Goal: Information Seeking & Learning: Compare options

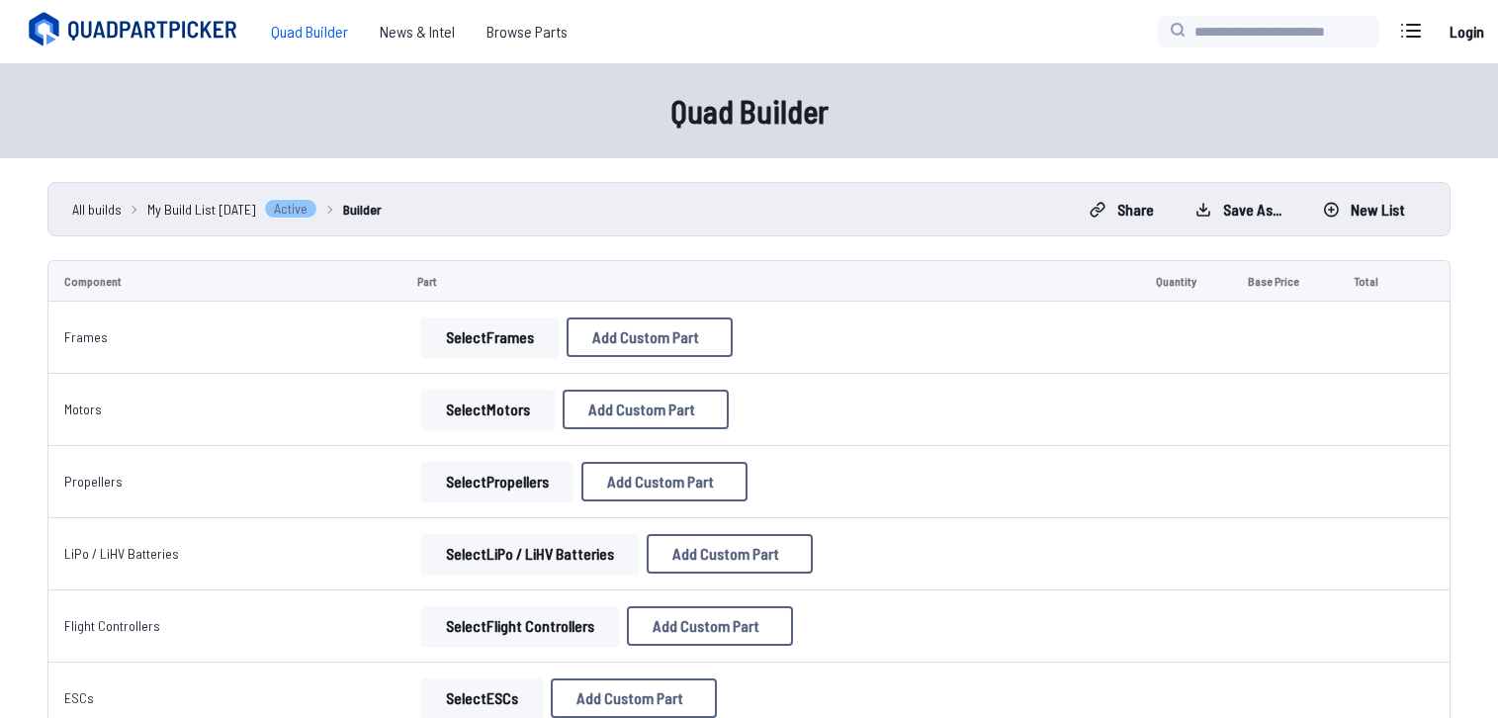
click at [320, 39] on span "Quad Builder" at bounding box center [309, 32] width 109 height 40
click at [506, 38] on span "Browse Parts" at bounding box center [527, 32] width 113 height 40
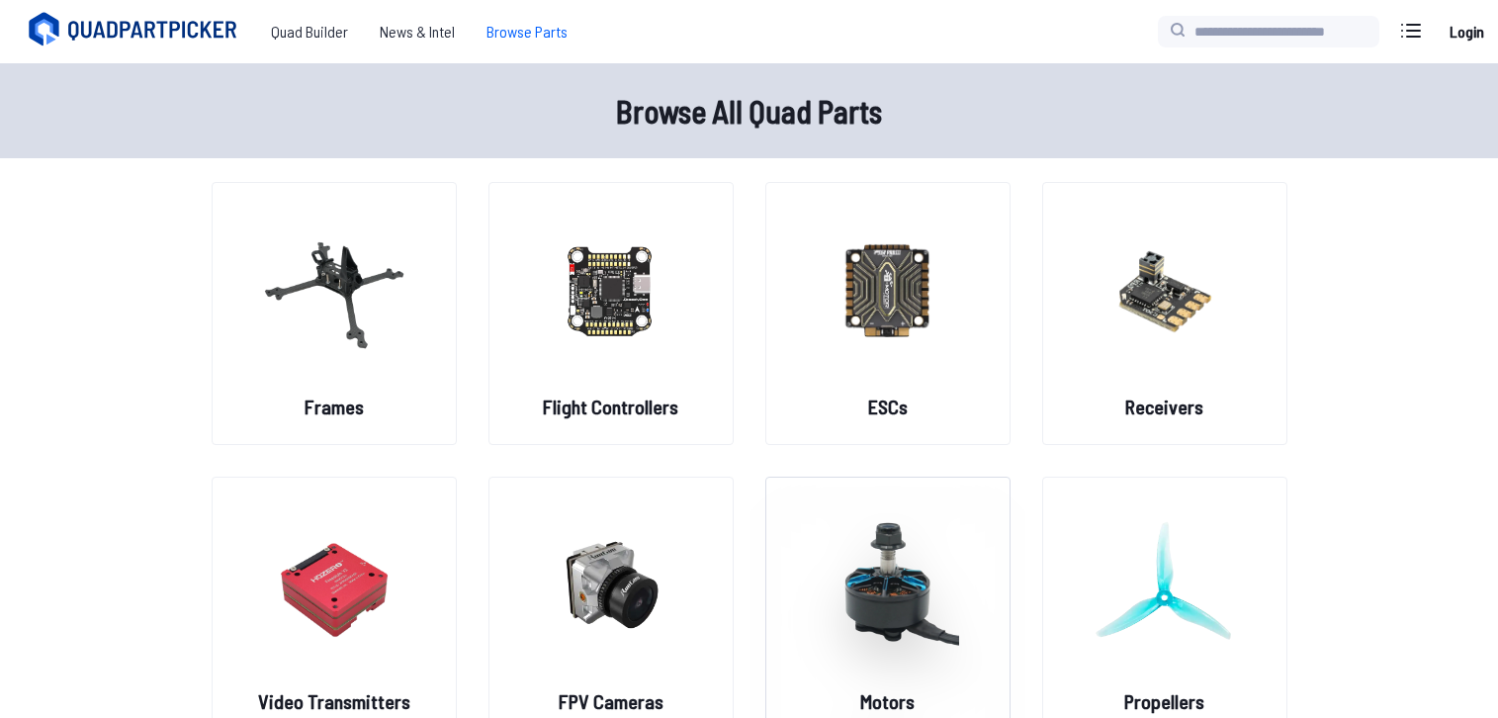
scroll to position [158, 0]
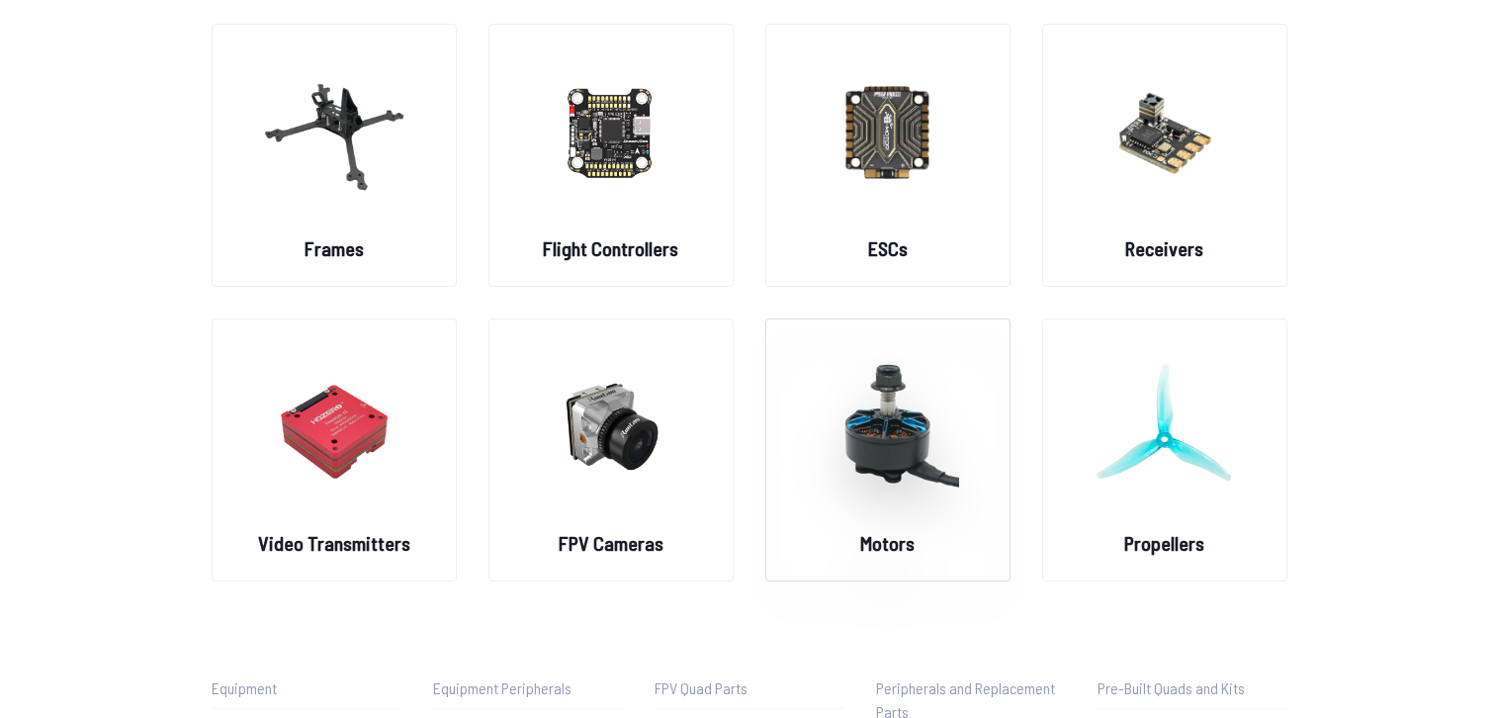
click at [952, 539] on div "Motors" at bounding box center [887, 449] width 245 height 263
click at [852, 452] on img at bounding box center [888, 426] width 142 height 174
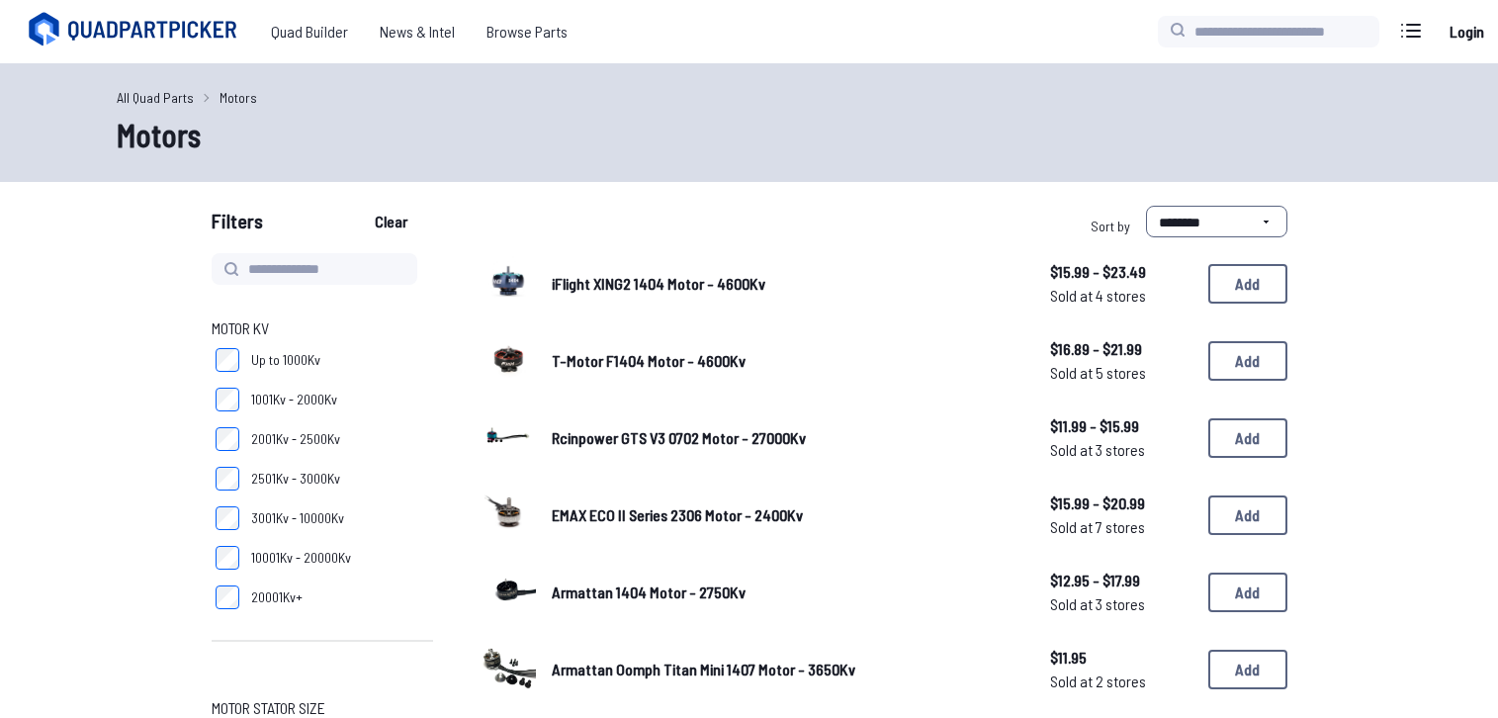
scroll to position [238, 0]
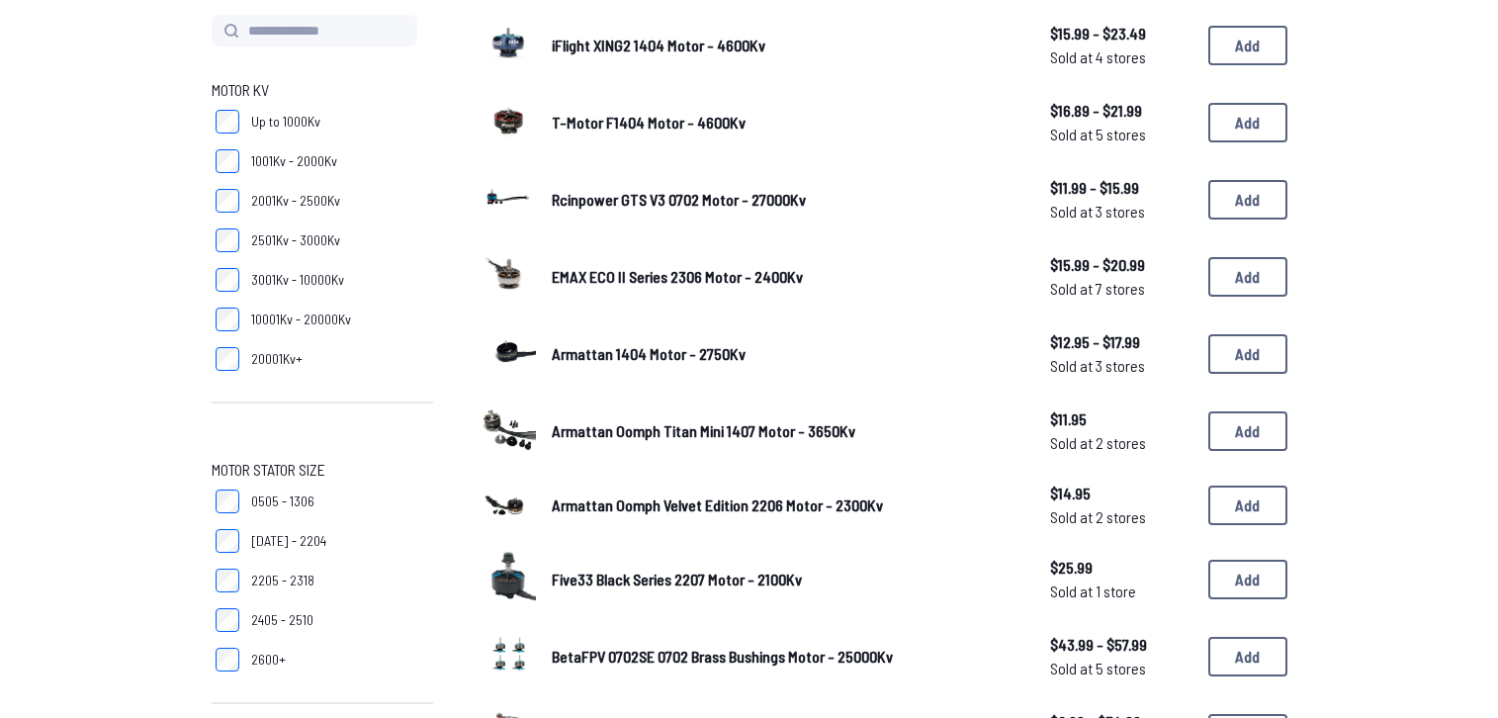
click at [285, 547] on span "1404 - 2204" at bounding box center [288, 541] width 75 height 20
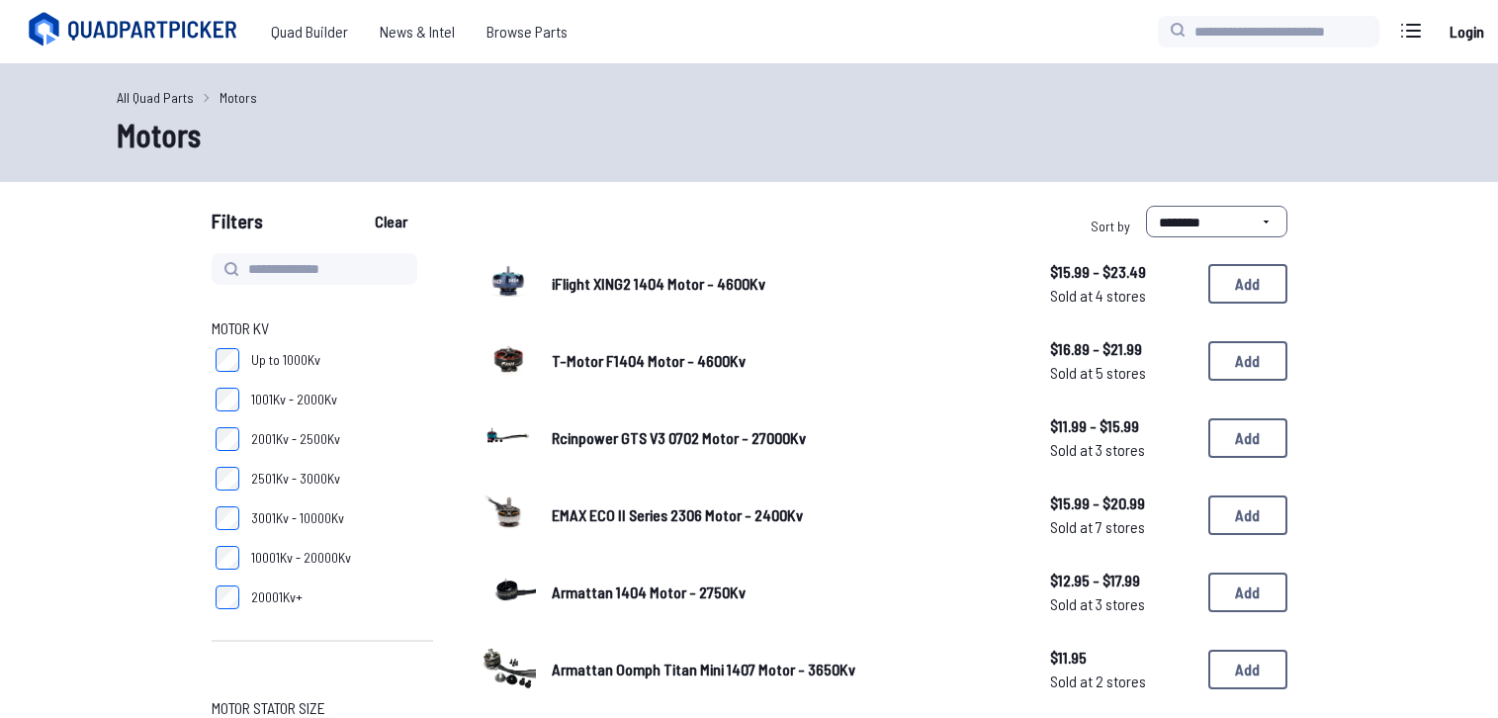
click at [304, 484] on span "2501Kv - 3000Kv" at bounding box center [295, 479] width 89 height 20
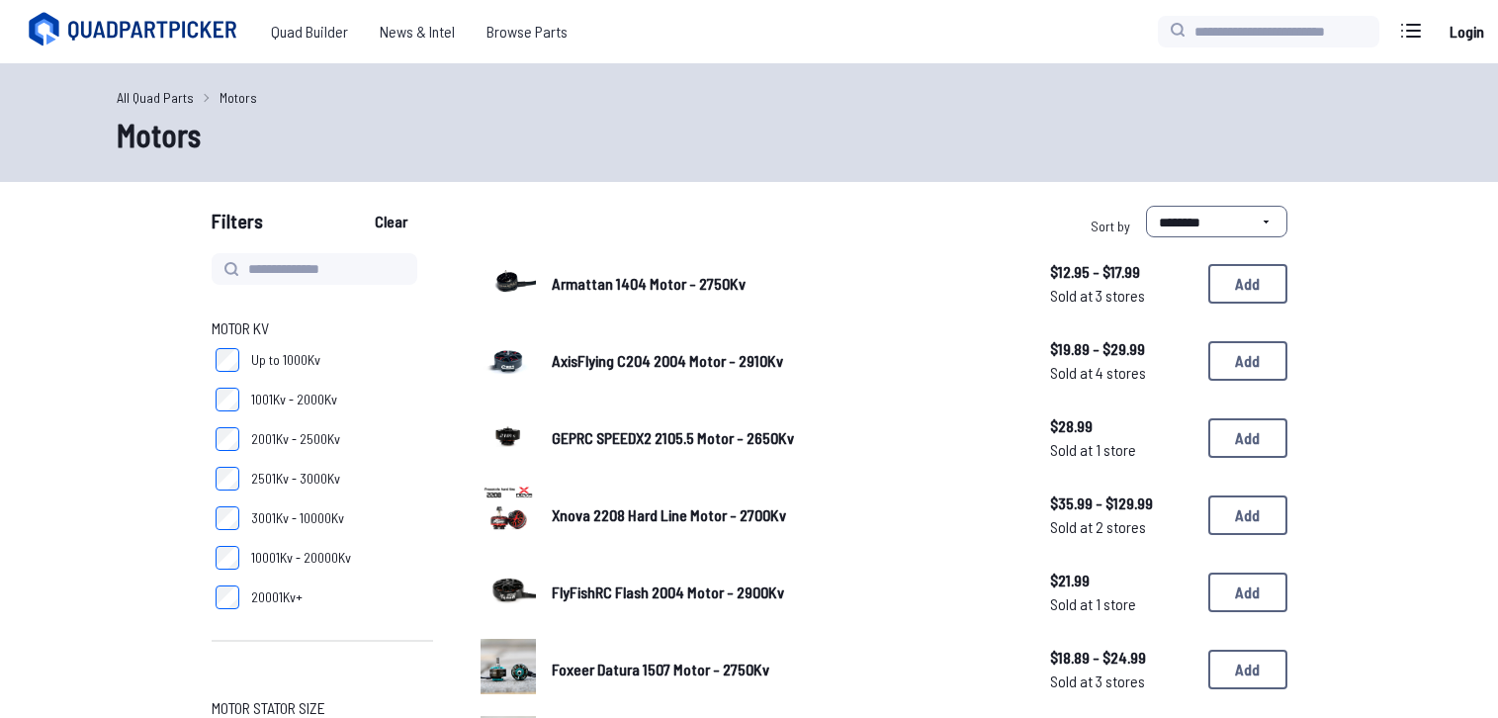
click at [732, 353] on span "AxisFlying C204 2004 Motor - 2910Kv" at bounding box center [667, 360] width 231 height 19
click at [627, 356] on span "AxisFlying C204 2004 Motor - 2910Kv" at bounding box center [667, 360] width 231 height 19
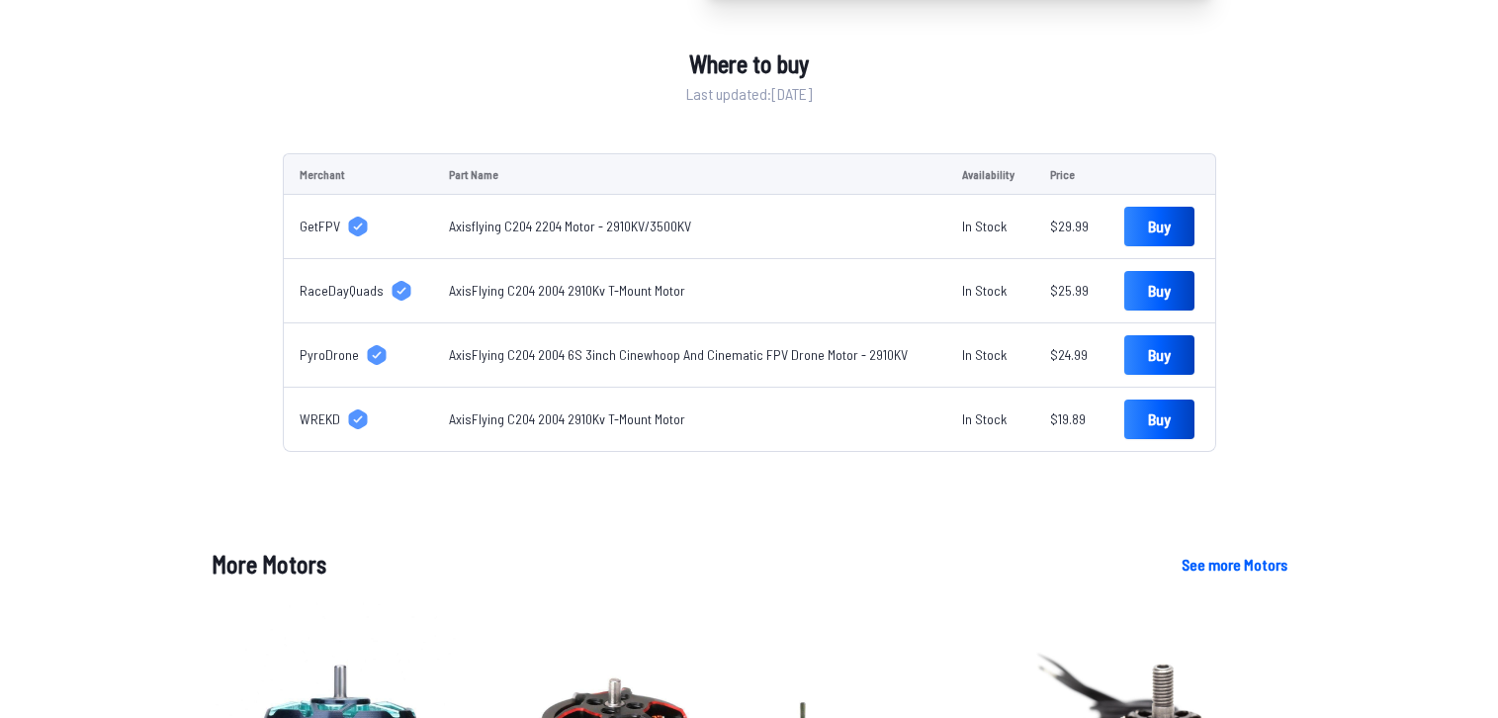
scroll to position [441, 0]
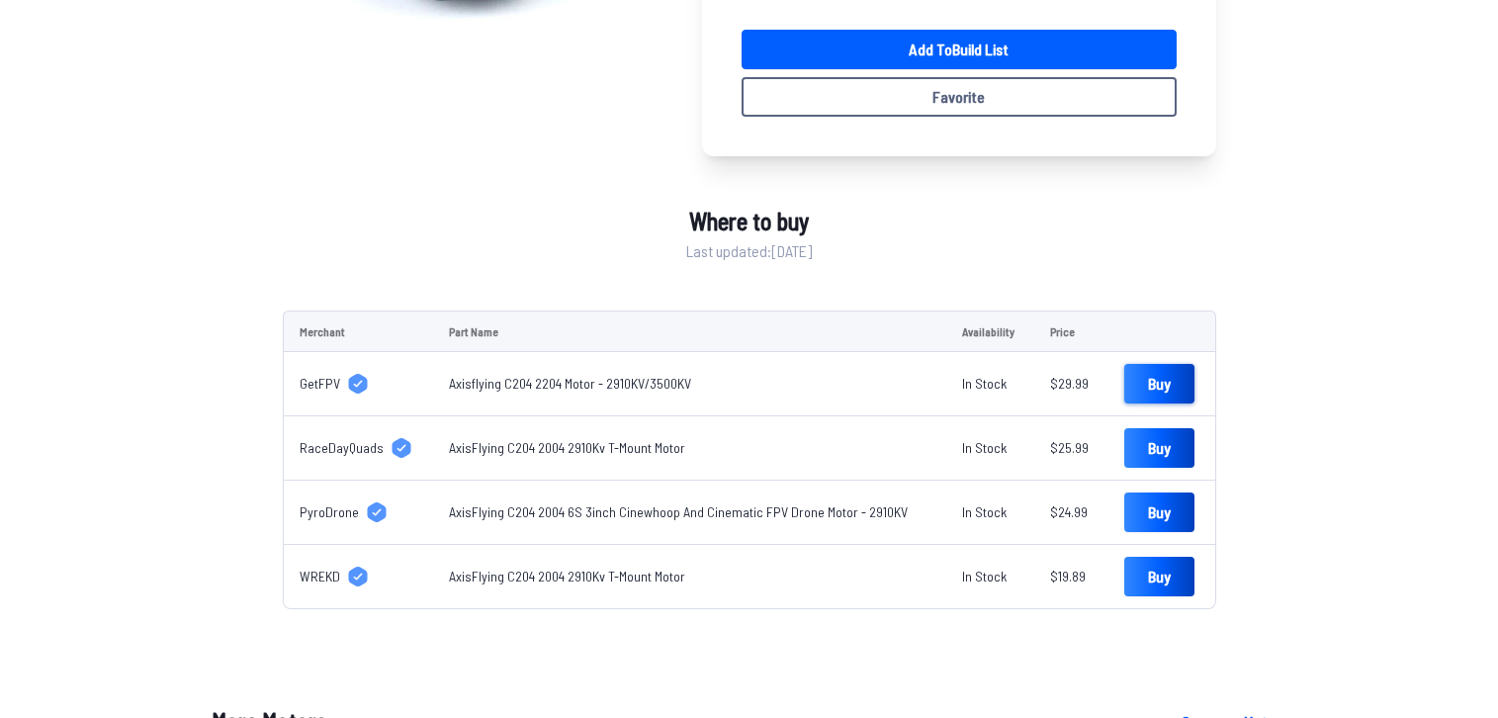
click at [1125, 379] on link "Buy" at bounding box center [1159, 384] width 70 height 40
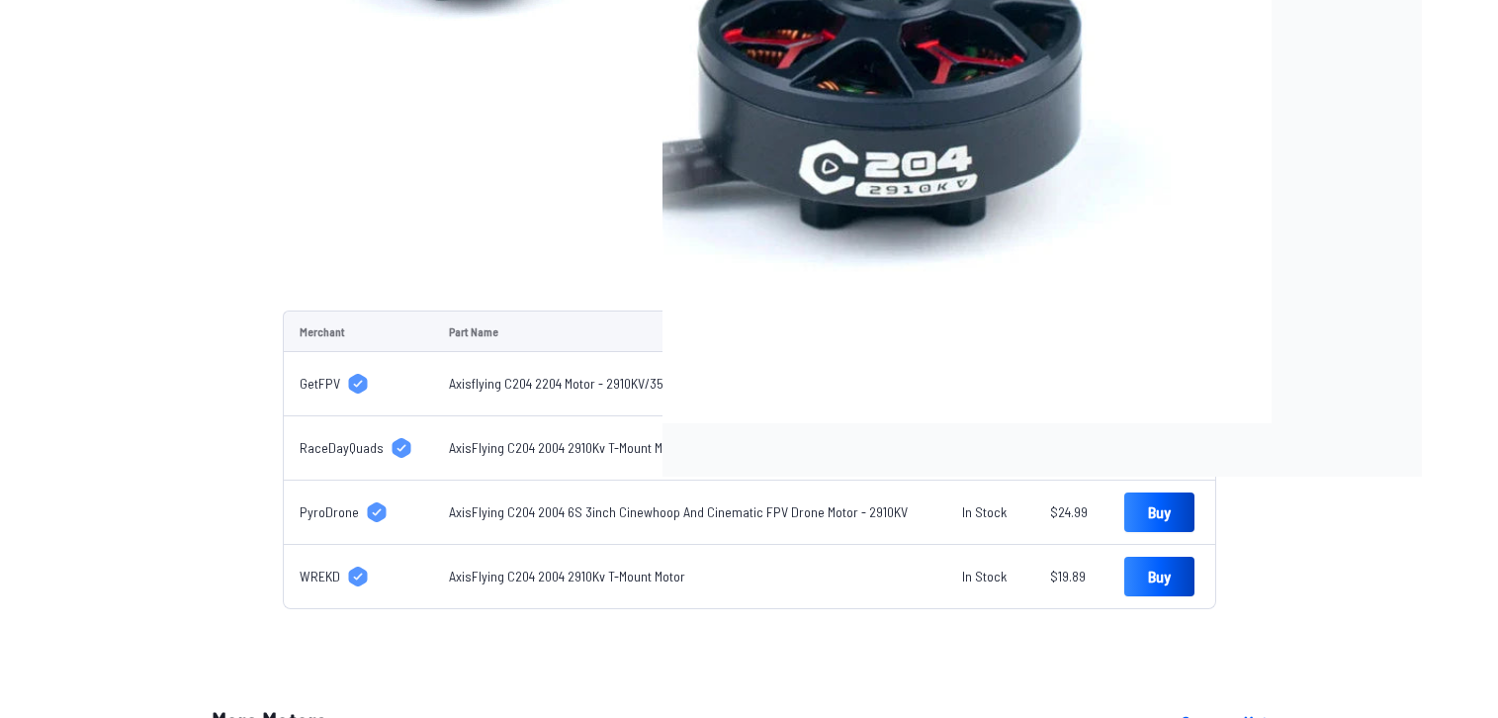
scroll to position [0, 0]
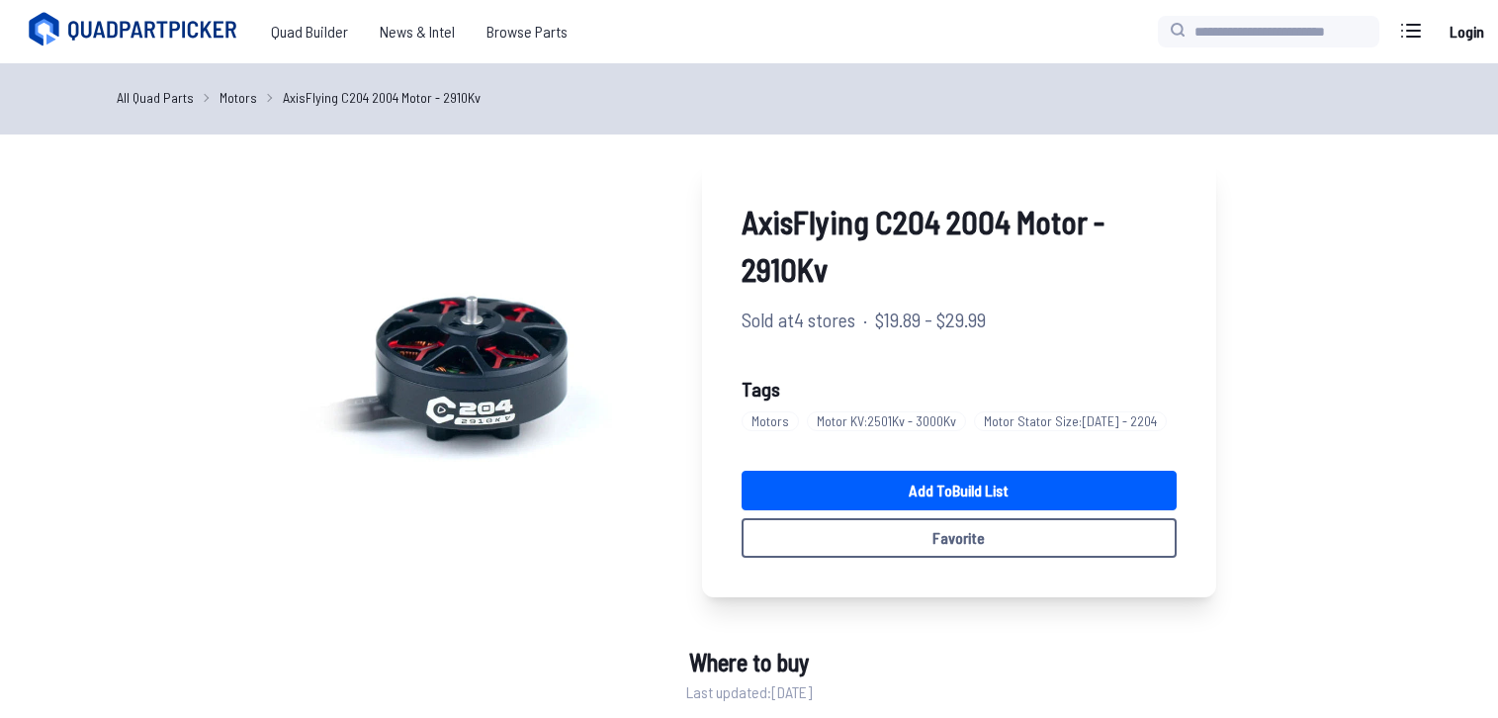
click at [180, 106] on link "All Quad Parts" at bounding box center [155, 97] width 77 height 21
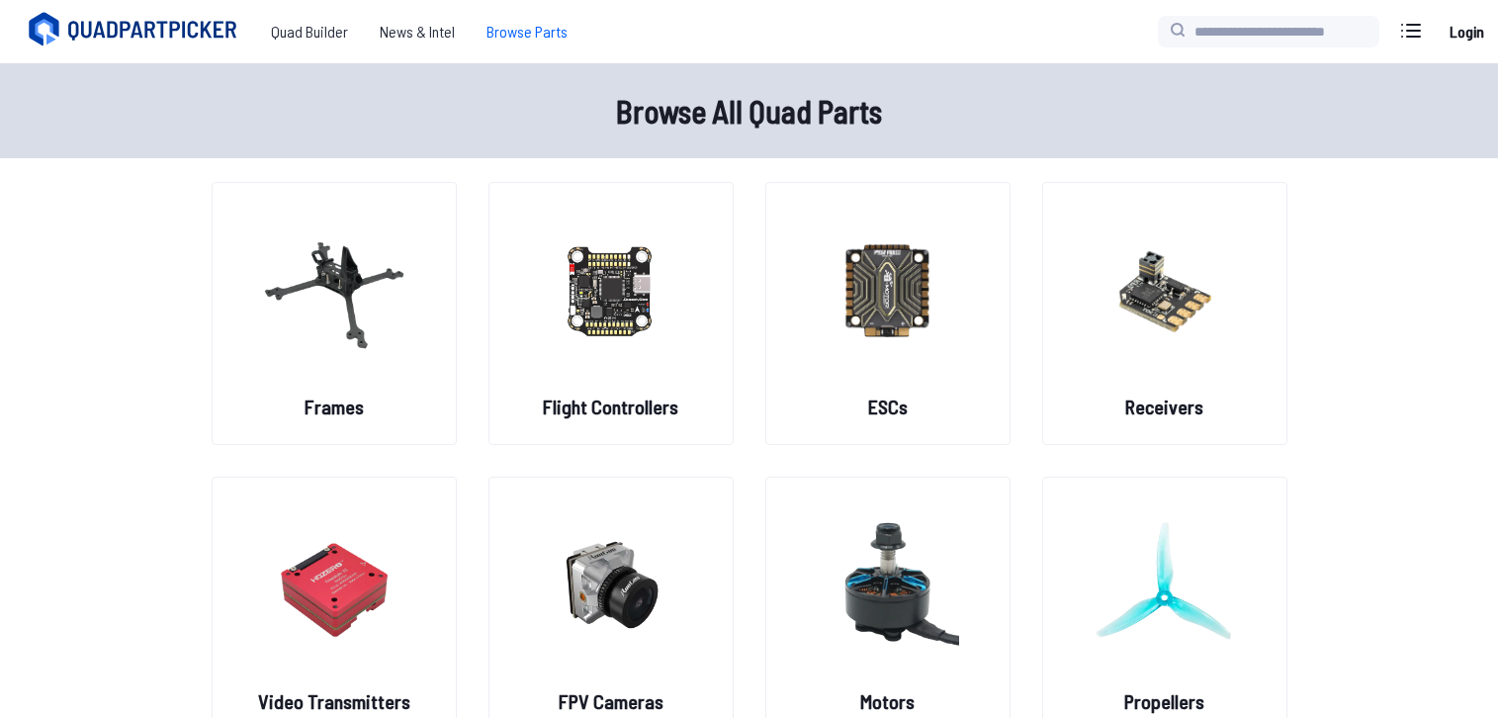
scroll to position [158, 0]
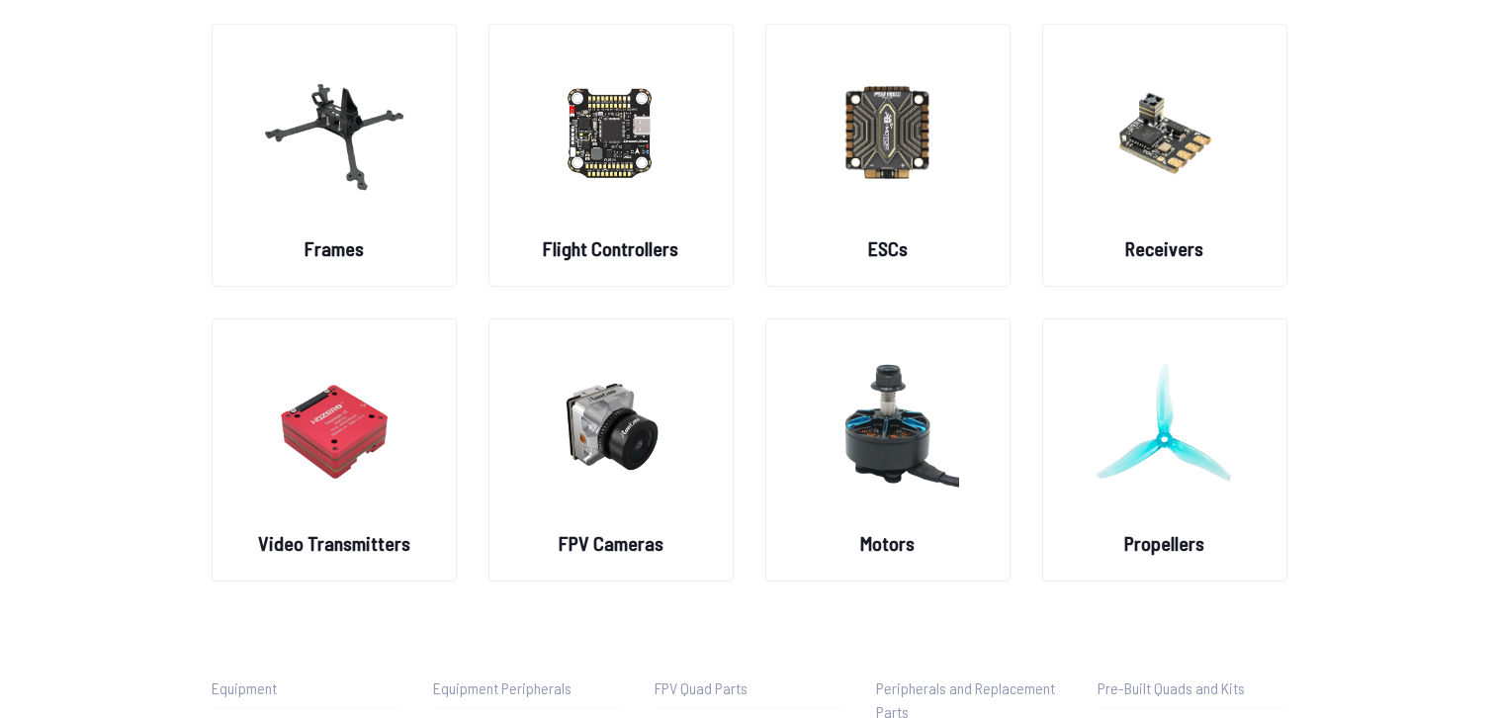
click at [1322, 534] on div "Frames Flight Controllers ESCs Receivers Video Transmitters FPV Cameras Motors …" at bounding box center [750, 303] width 1266 height 558
click at [1327, 241] on div "Frames Flight Controllers ESCs Receivers Video Transmitters FPV Cameras Motors …" at bounding box center [750, 303] width 1266 height 558
click at [1209, 506] on img at bounding box center [1165, 426] width 142 height 174
click at [1177, 516] on figure at bounding box center [1164, 424] width 221 height 210
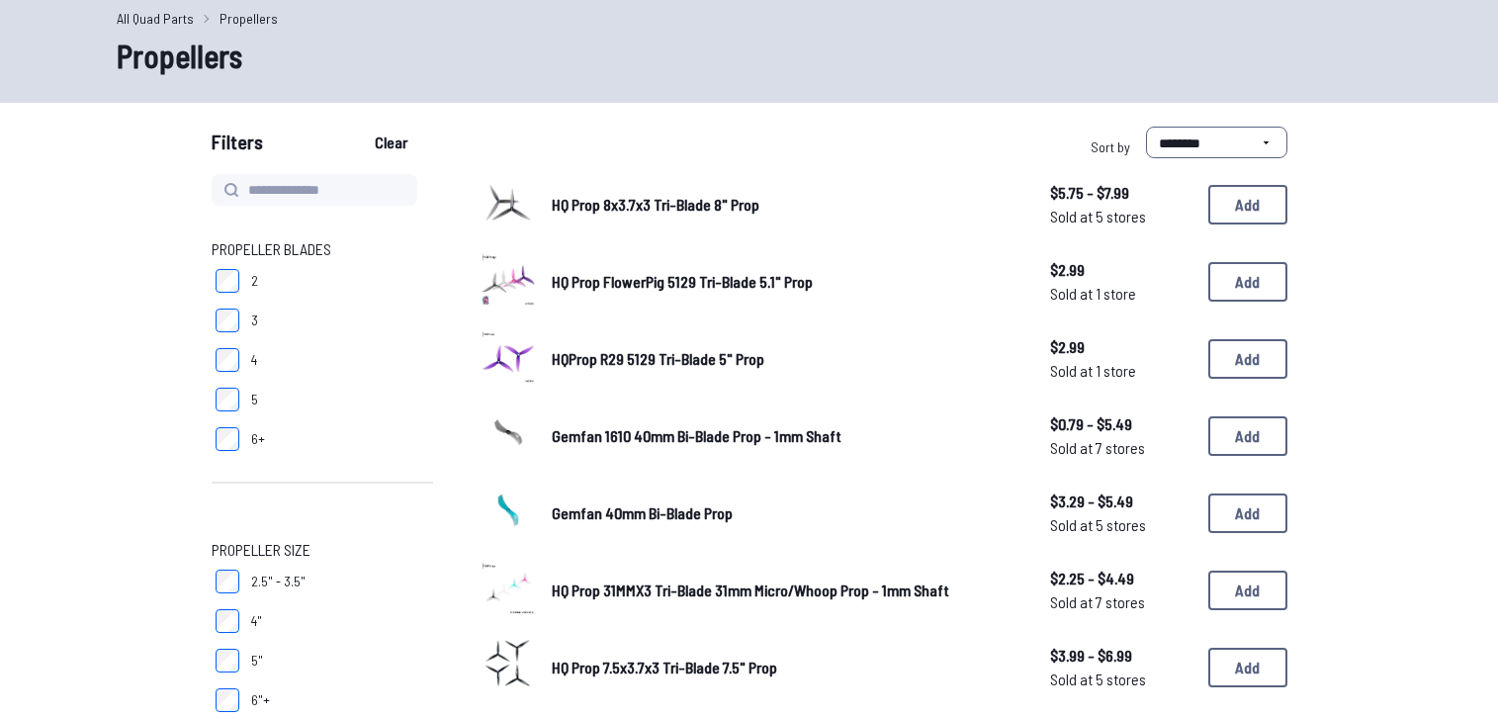
click at [253, 320] on span "3" at bounding box center [254, 320] width 7 height 20
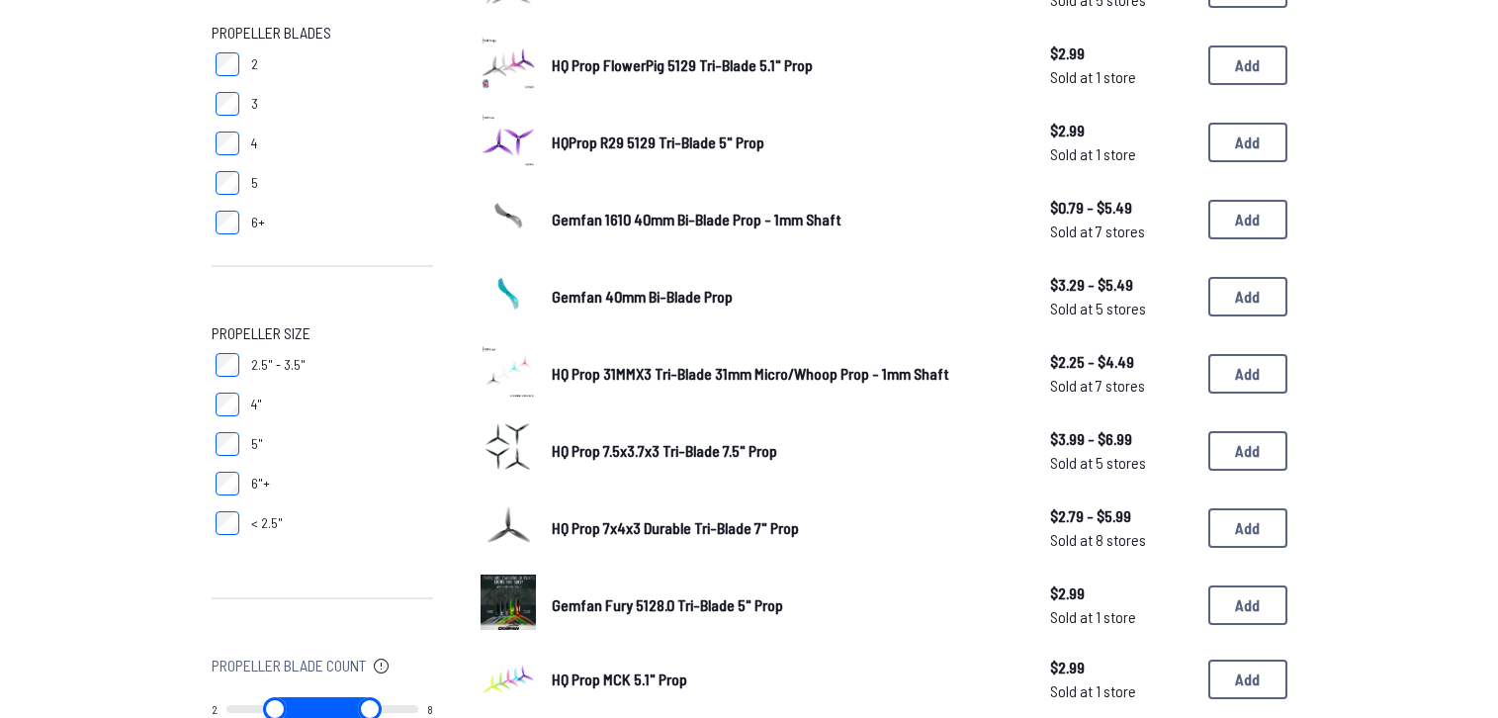
scroll to position [317, 0]
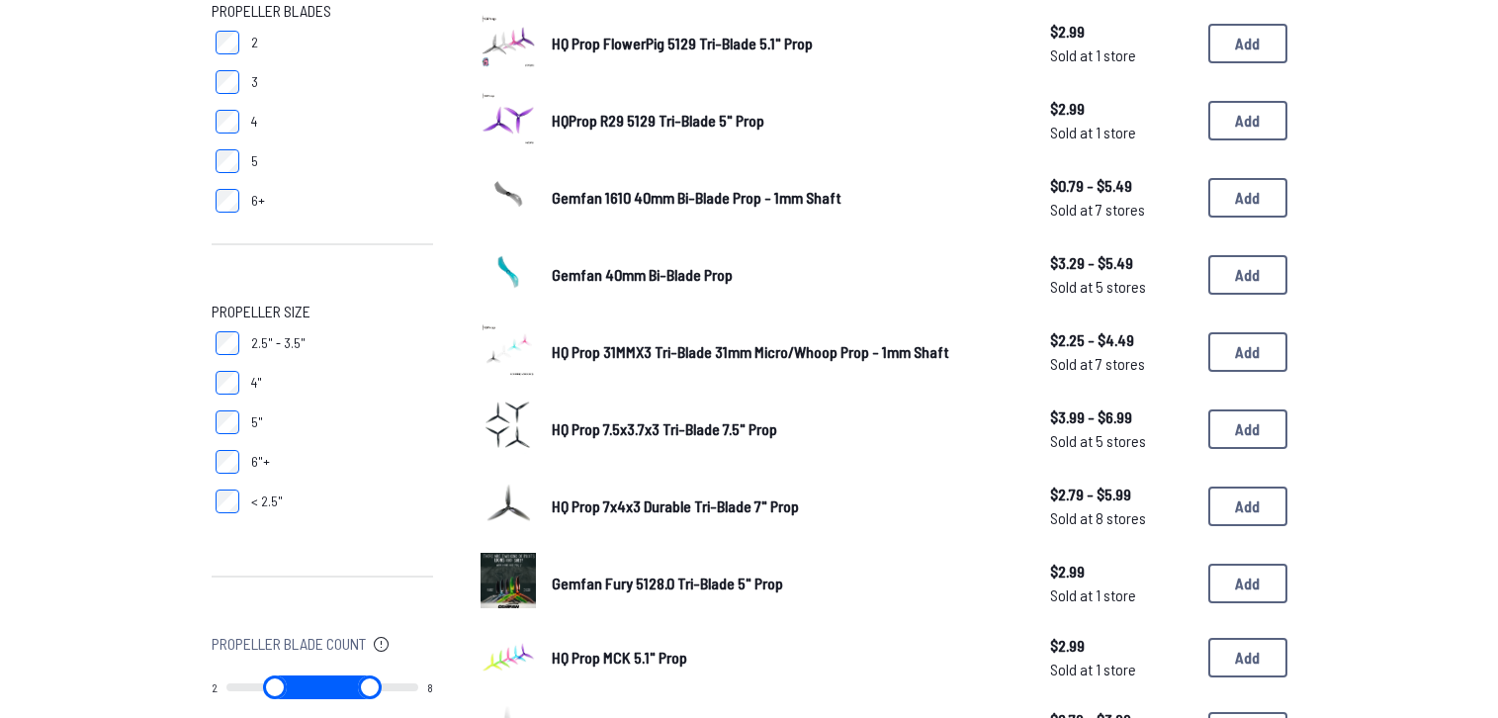
click at [254, 513] on label "< 2.5"" at bounding box center [322, 502] width 221 height 40
click at [1439, 326] on form "**********" at bounding box center [749, 711] width 1498 height 1647
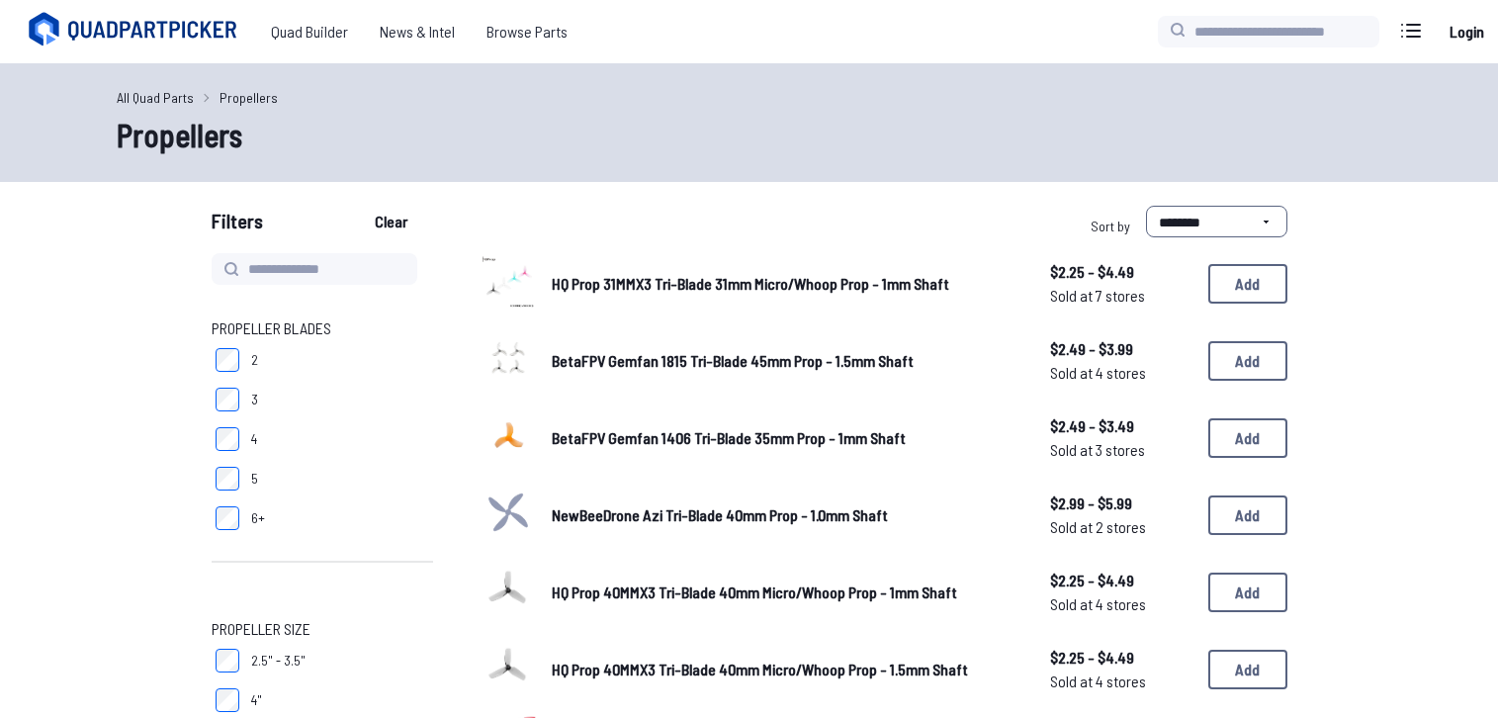
scroll to position [326, 0]
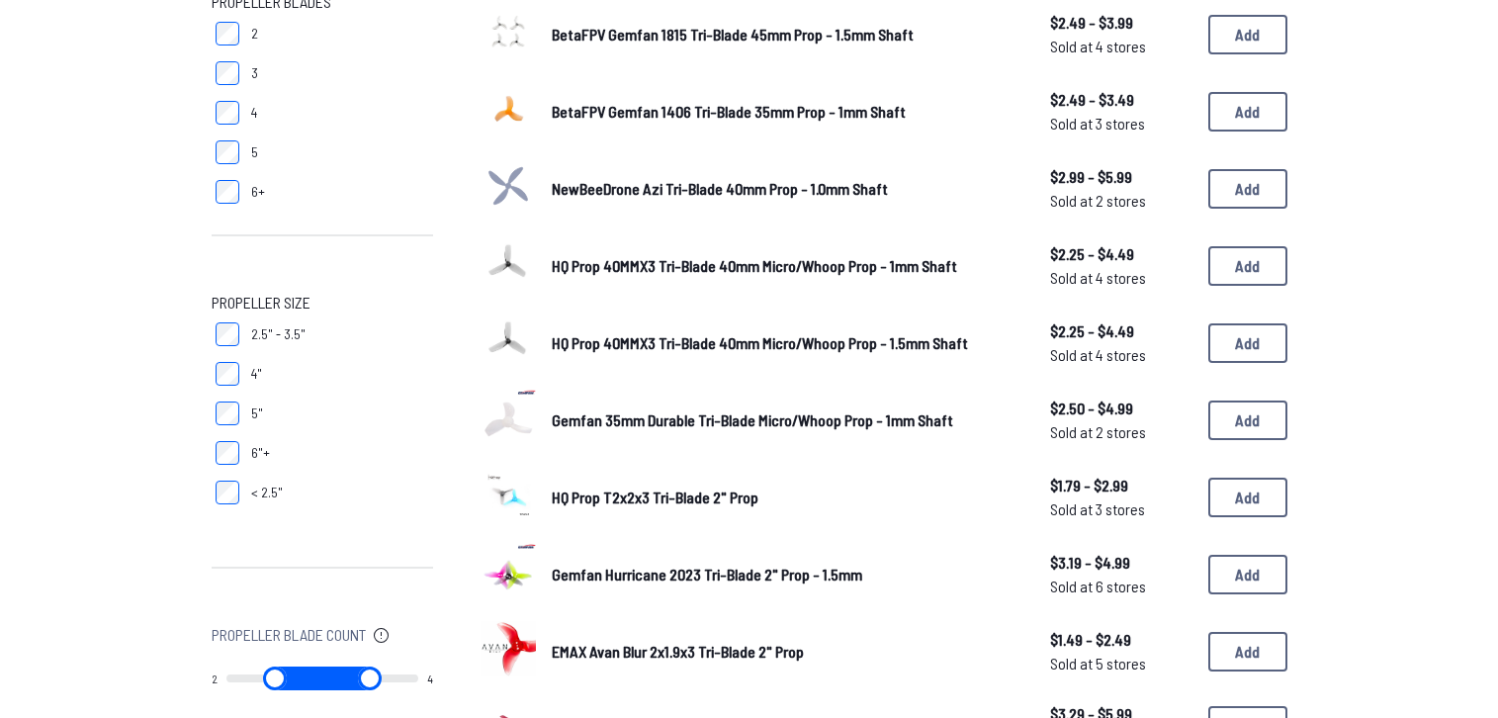
type input "*"
drag, startPoint x: 412, startPoint y: 675, endPoint x: 268, endPoint y: 683, distance: 144.6
click at [321, 683] on input "range" at bounding box center [369, 678] width 97 height 24
click at [1443, 372] on form "**********" at bounding box center [749, 702] width 1498 height 1647
type input "*"
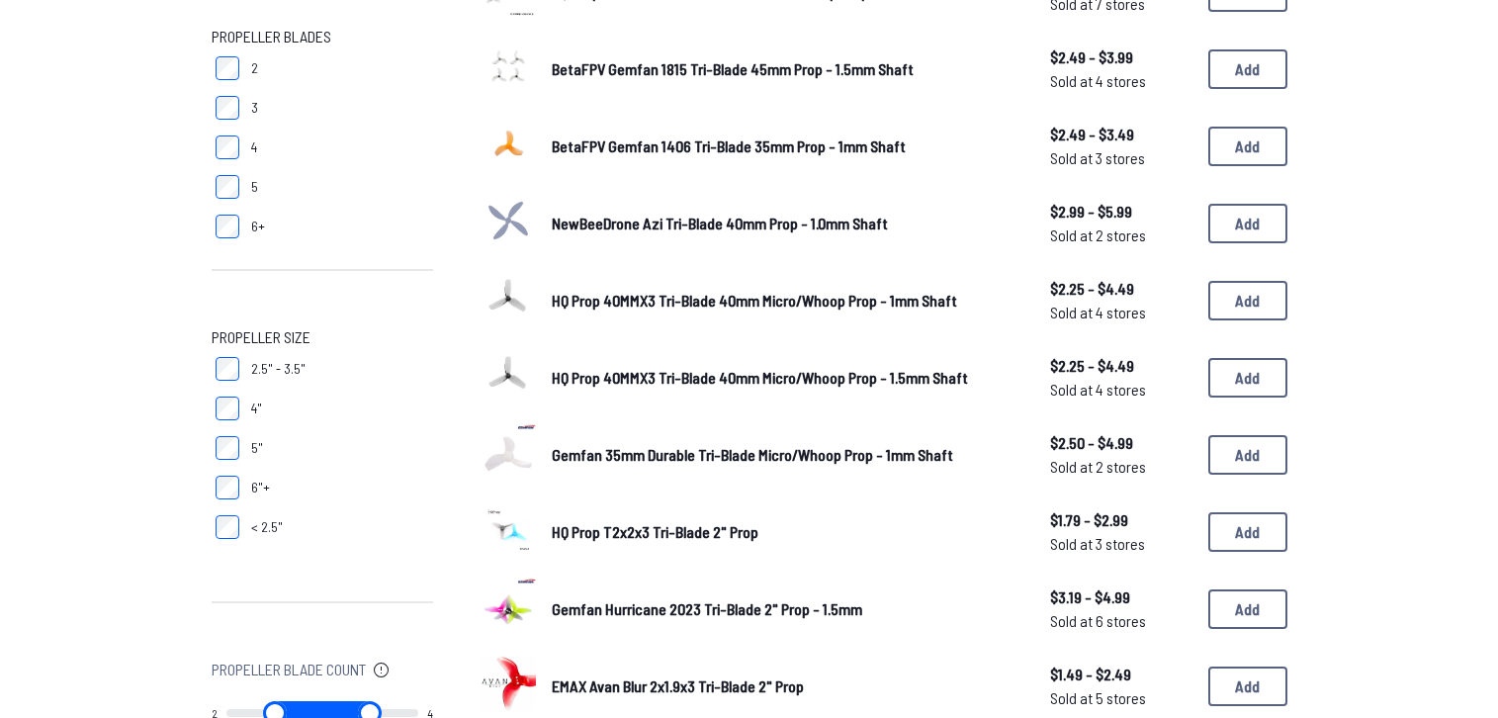
scroll to position [0, 0]
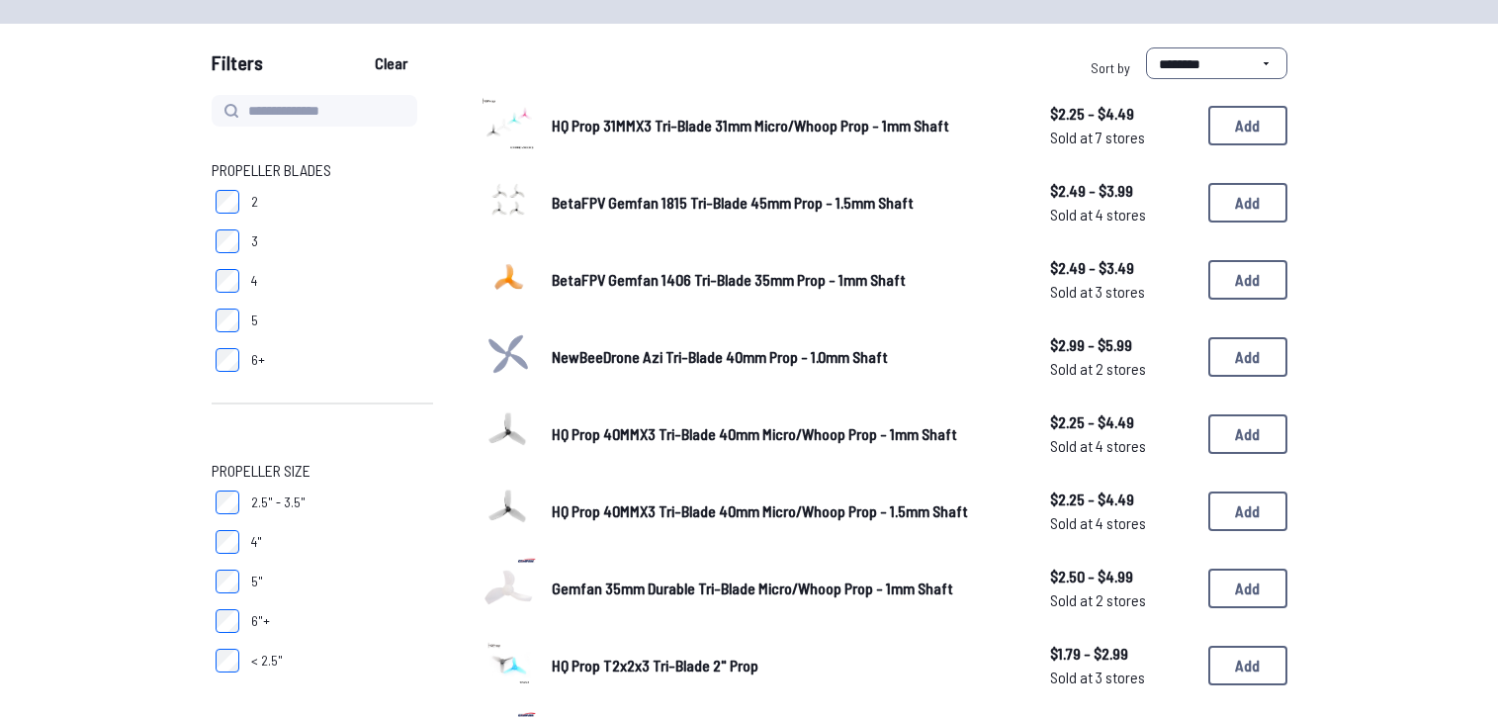
scroll to position [477, 0]
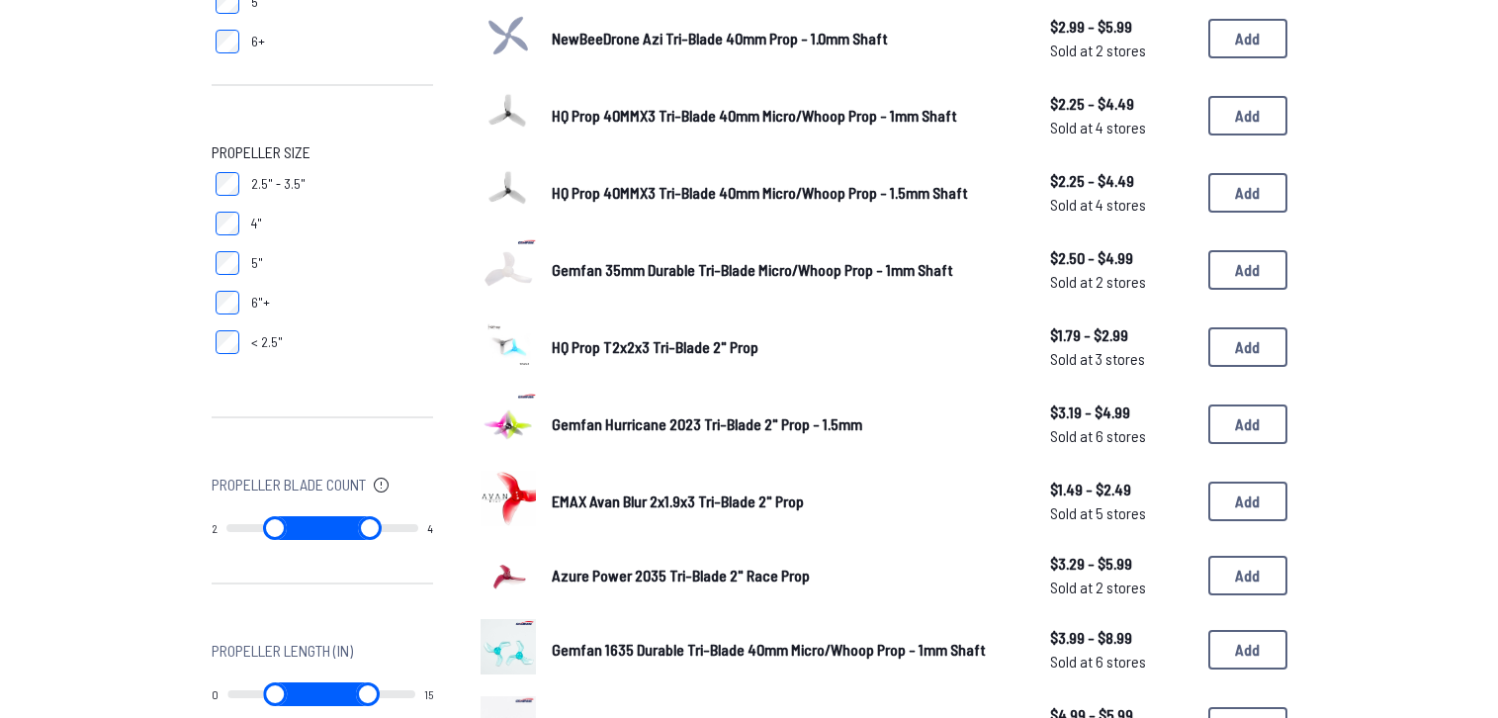
click at [1398, 348] on form "**********" at bounding box center [749, 552] width 1498 height 1647
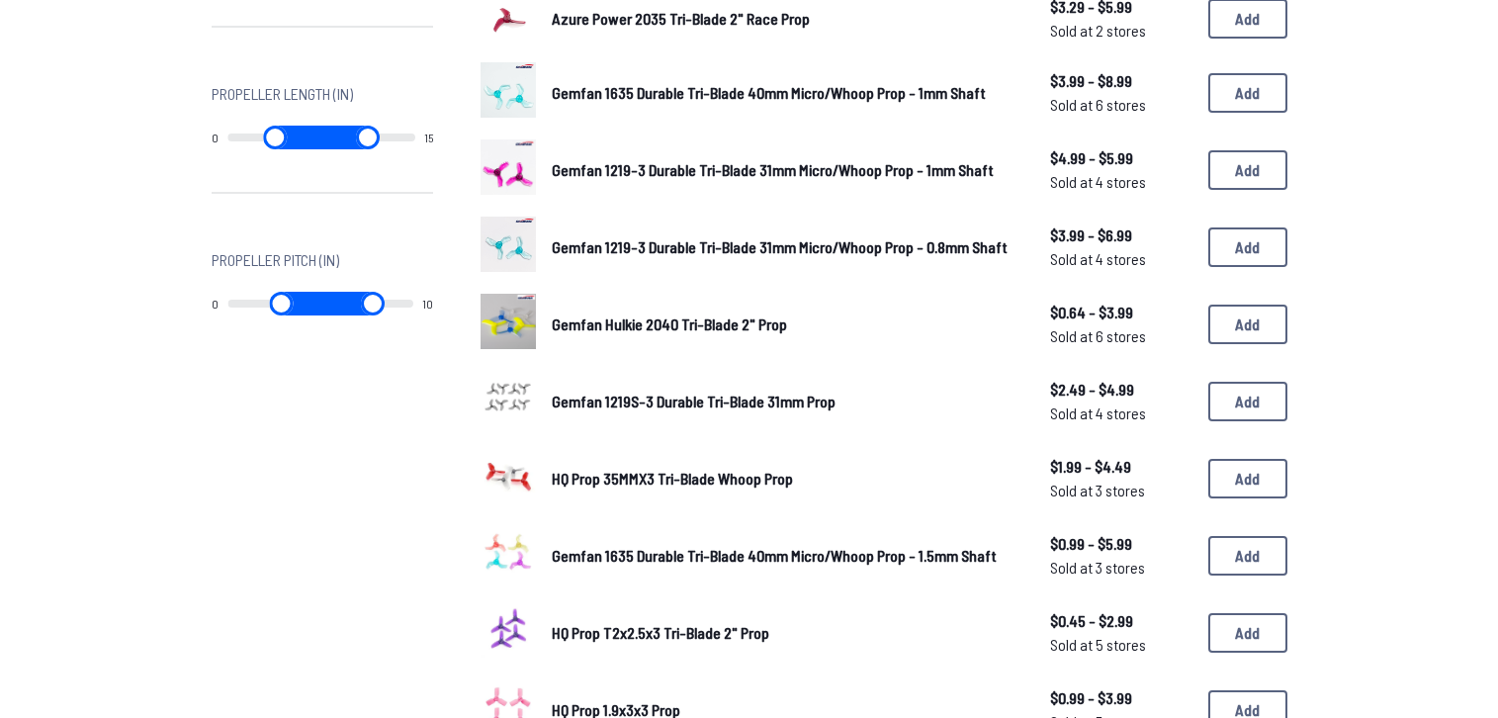
scroll to position [1271, 0]
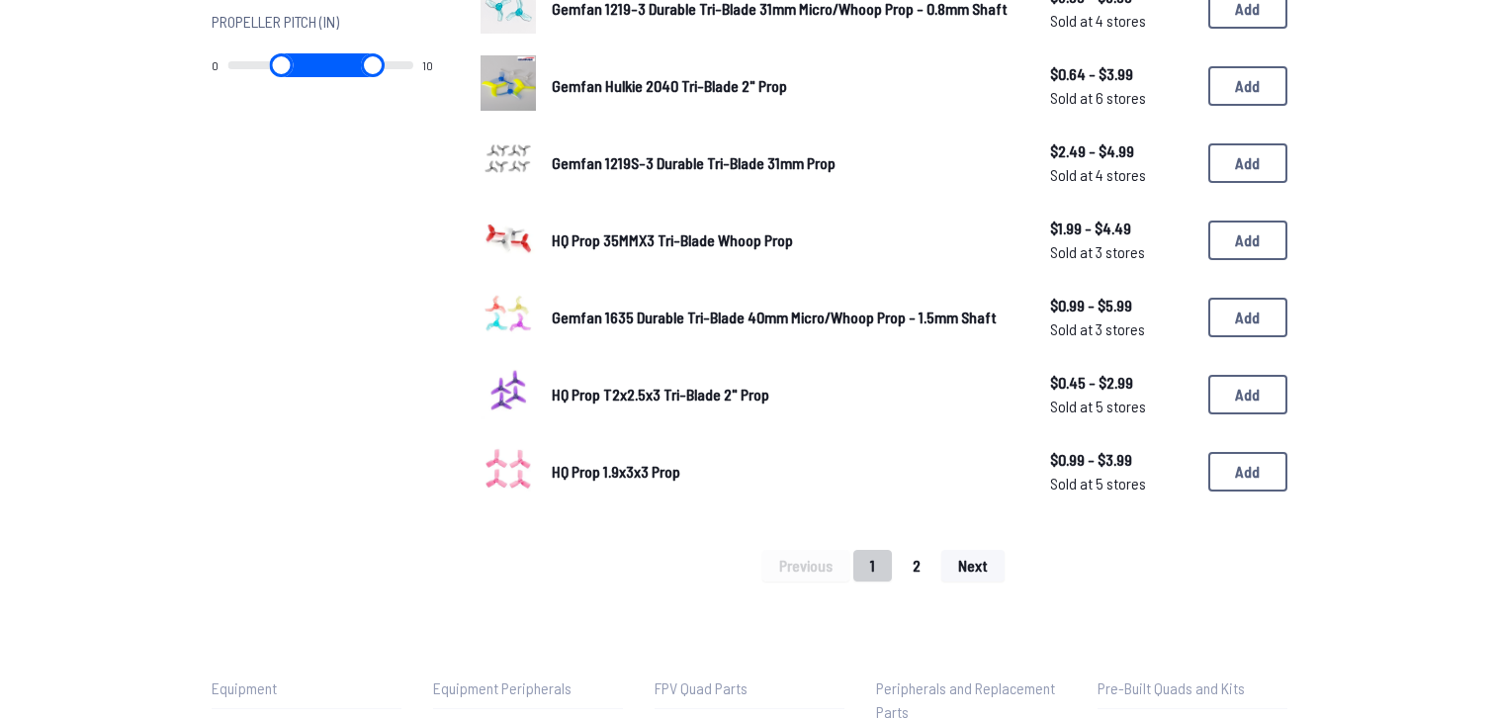
click at [929, 569] on button "2" at bounding box center [917, 566] width 42 height 32
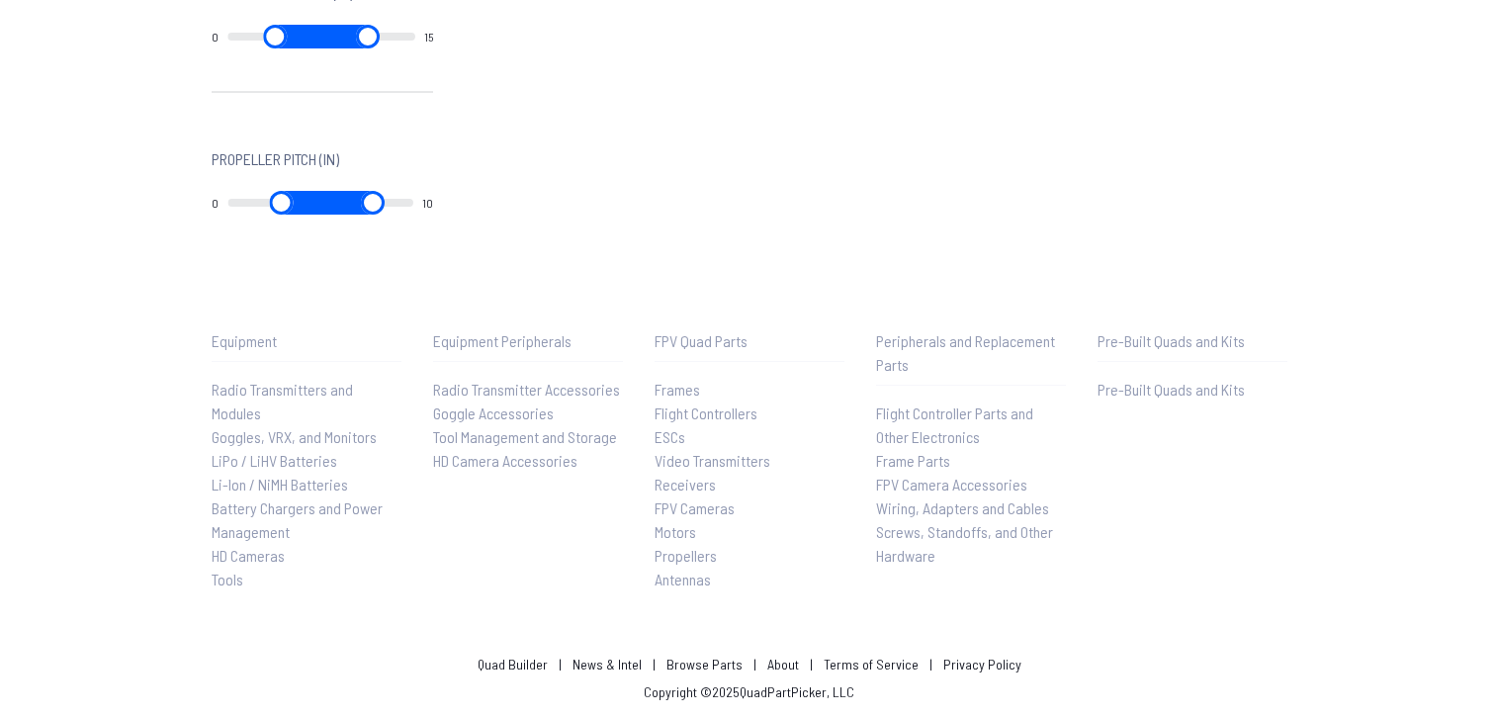
scroll to position [1133, 0]
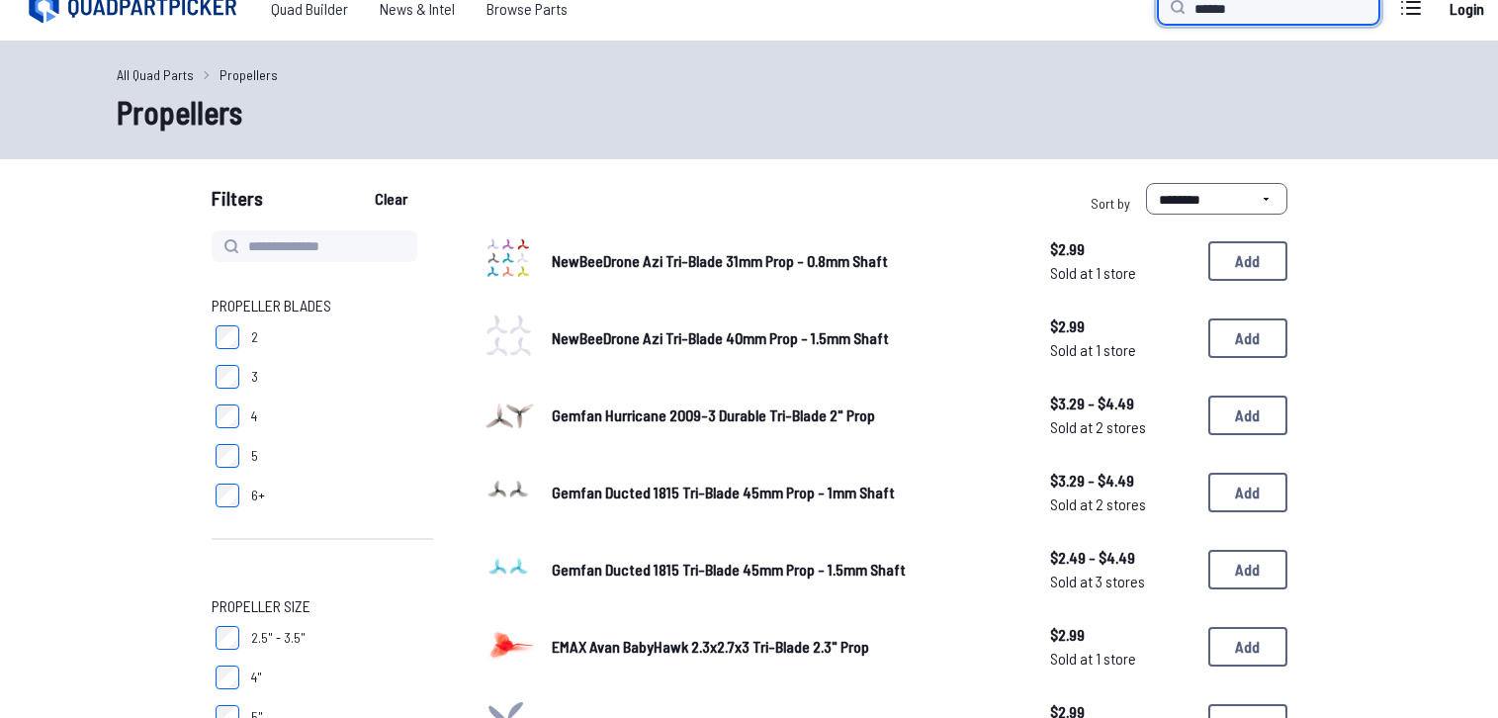
type input "******"
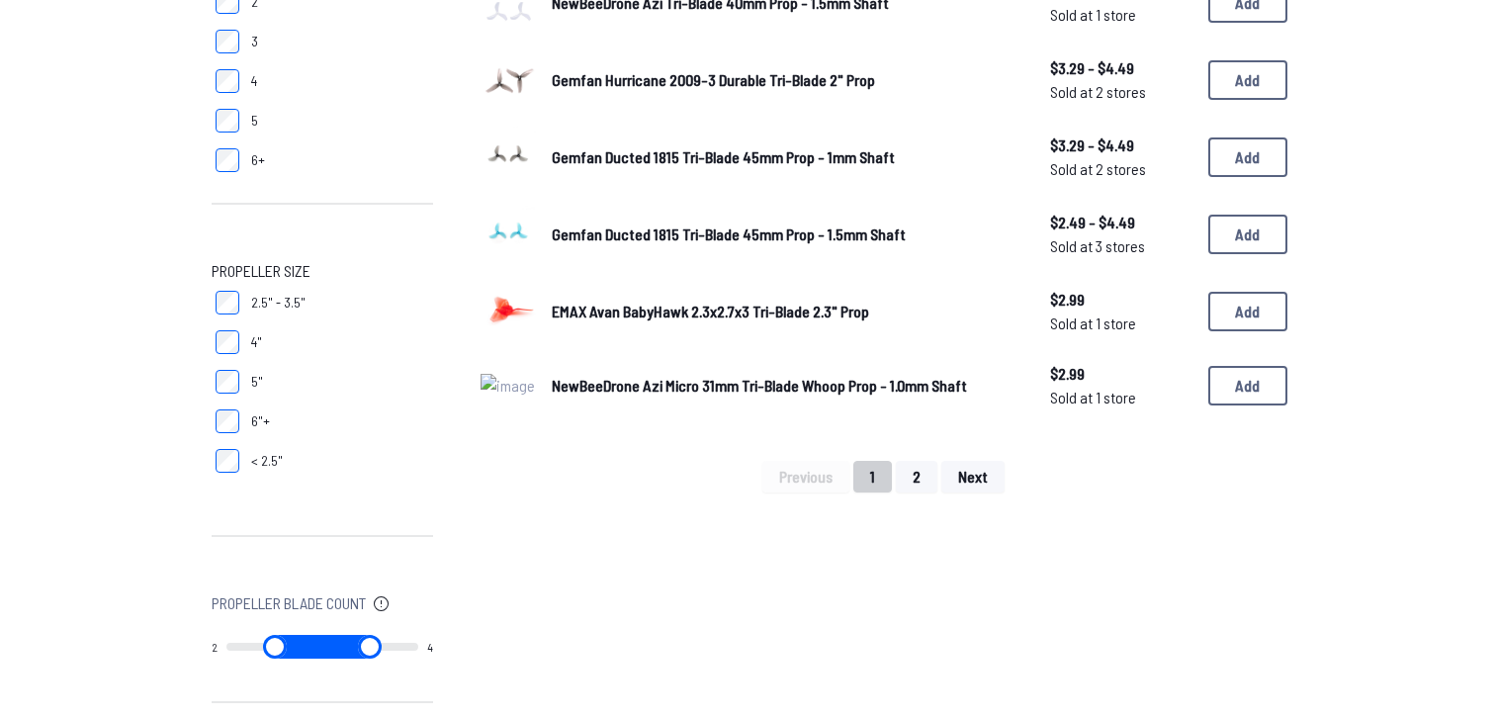
scroll to position [395, 0]
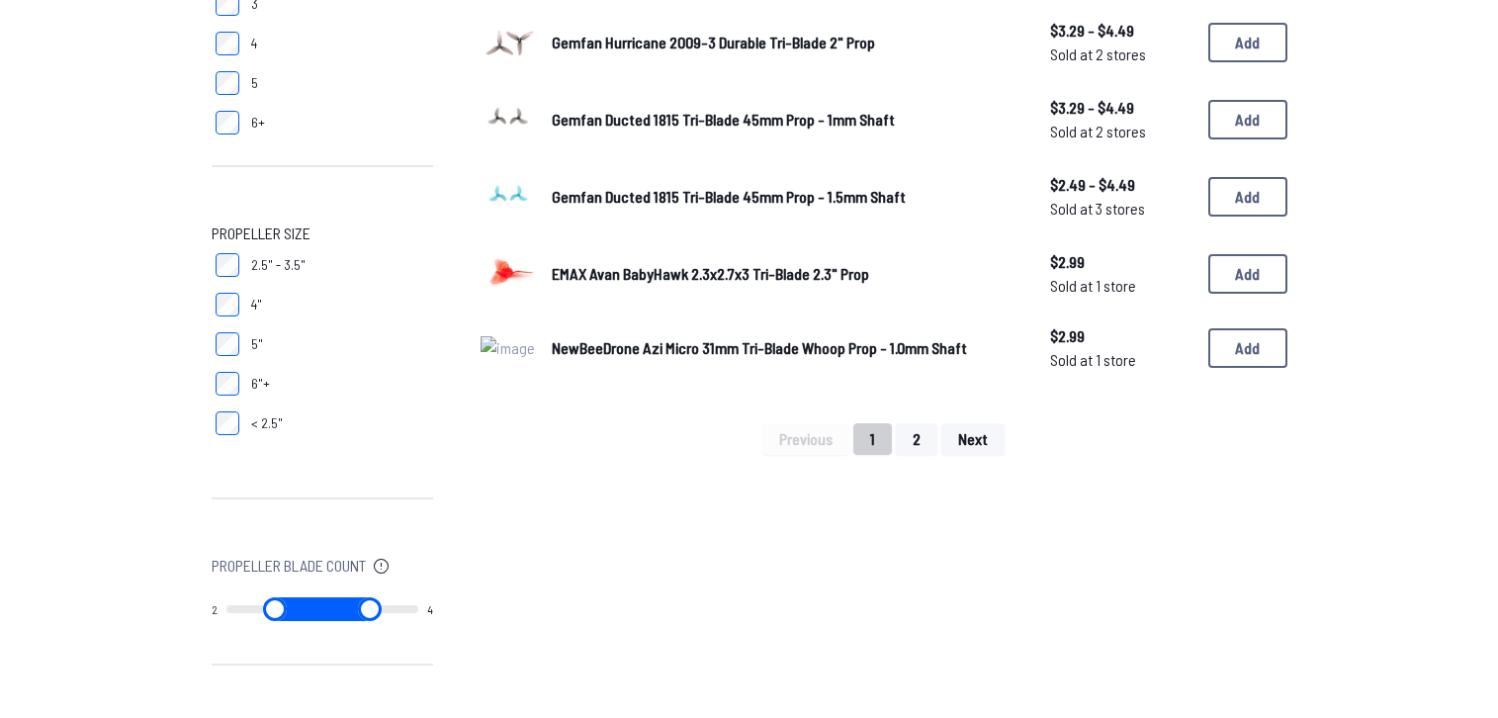
click at [1128, 499] on div "NewBeeDrone Azi Tri-Blade 31mm Prop - 0.8mm Shaft $2.99 Sold at 1 store $2.99 S…" at bounding box center [884, 415] width 807 height 1115
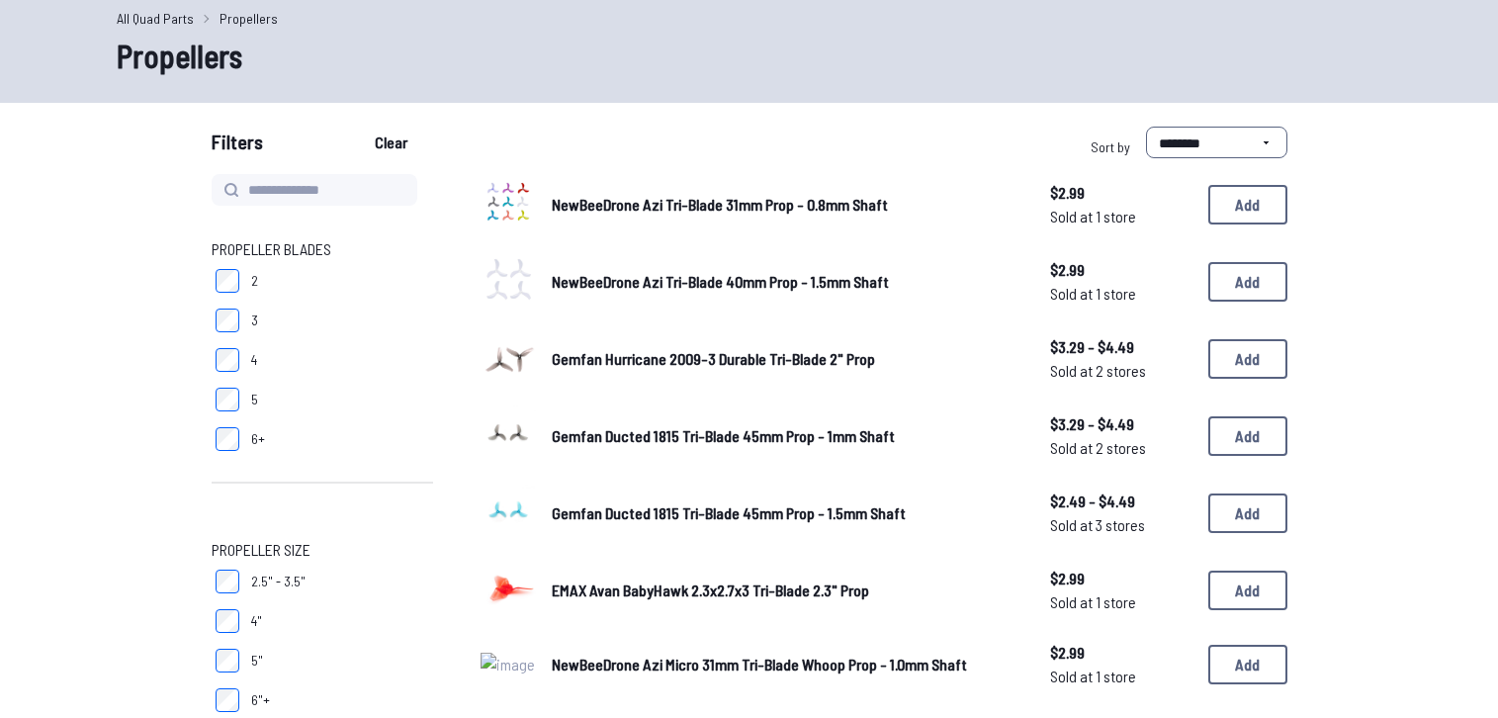
click at [1404, 216] on form "**********" at bounding box center [749, 708] width 1498 height 1163
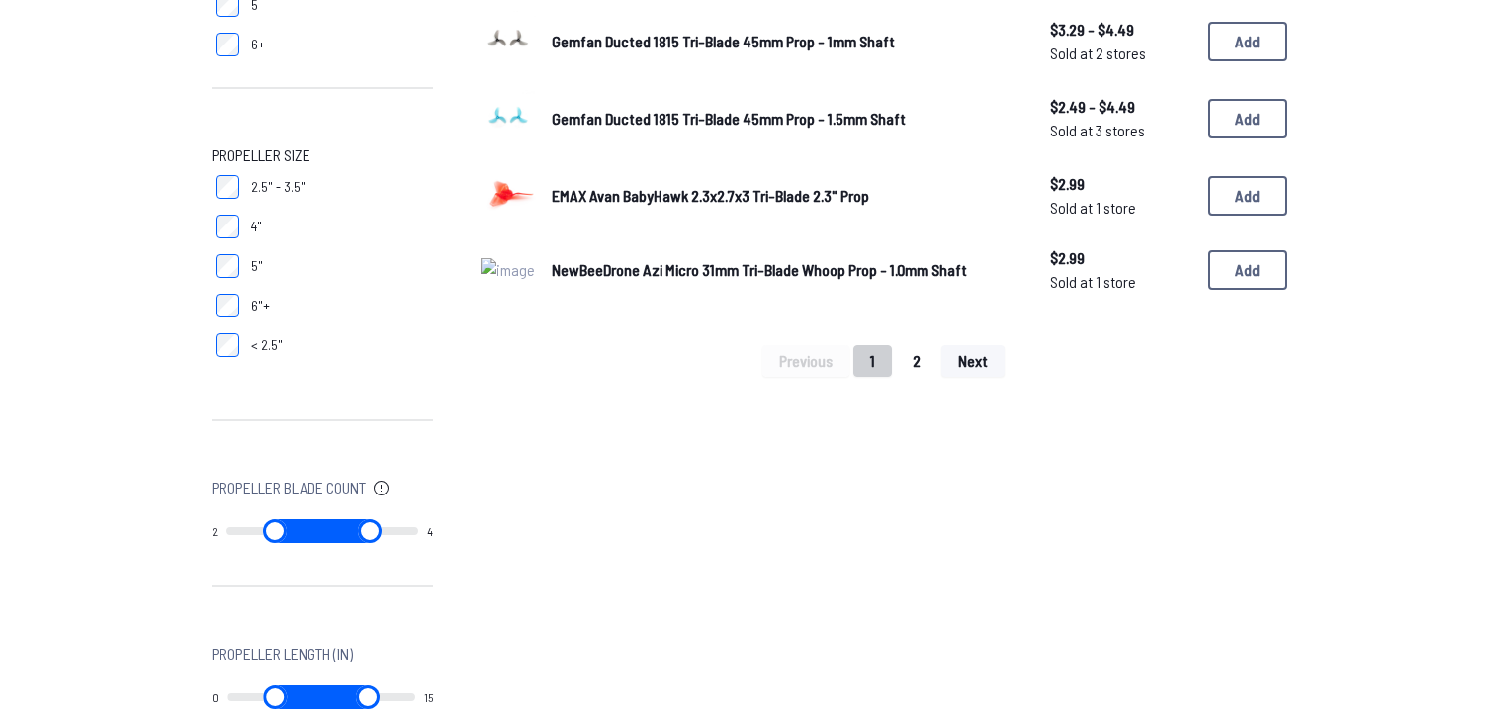
click at [925, 355] on button "2" at bounding box center [917, 361] width 42 height 32
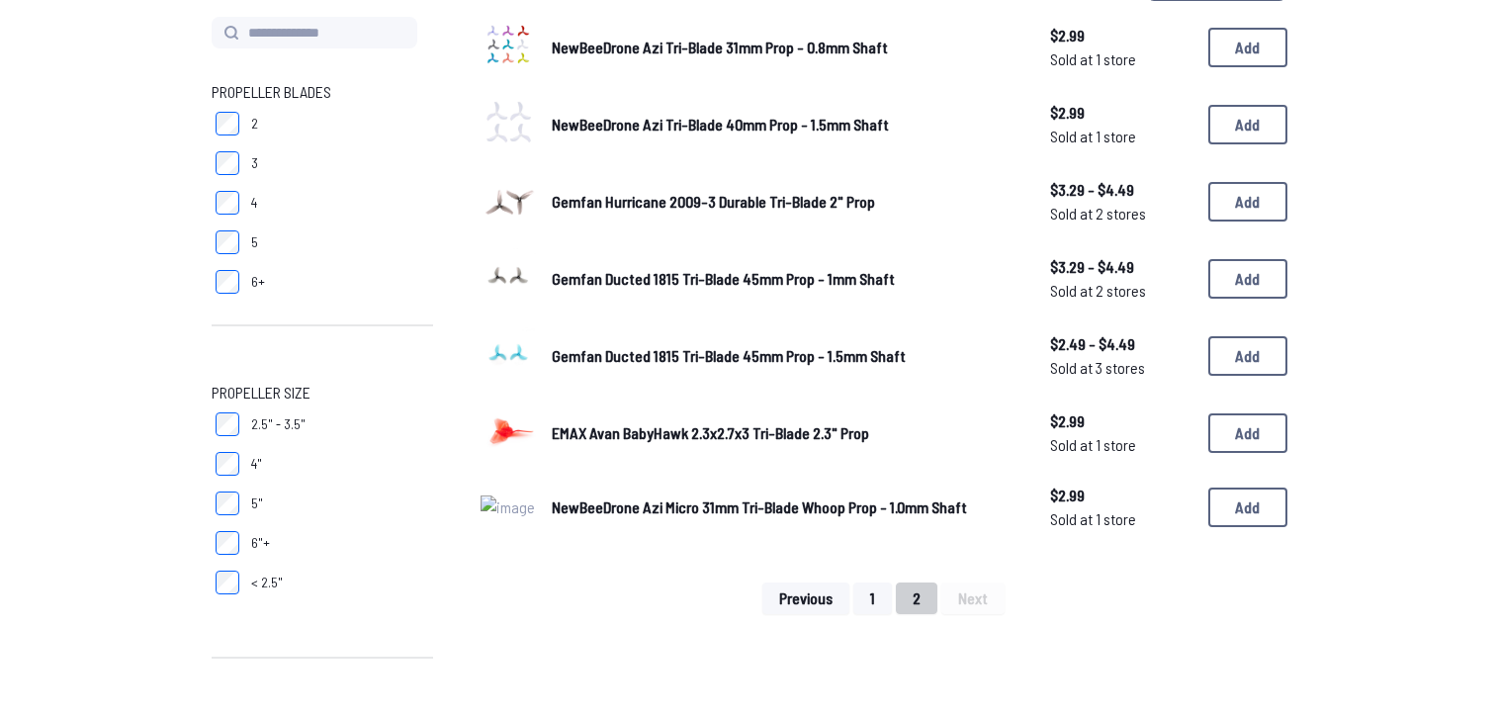
click at [1378, 312] on div "Propeller Blades 2 3 4 5 6+ Propeller Size 2.5" - 3.5" 4" 5" 6"+ < 2.5" Propell…" at bounding box center [750, 574] width 1266 height 1115
click at [872, 610] on button "1" at bounding box center [872, 598] width 39 height 32
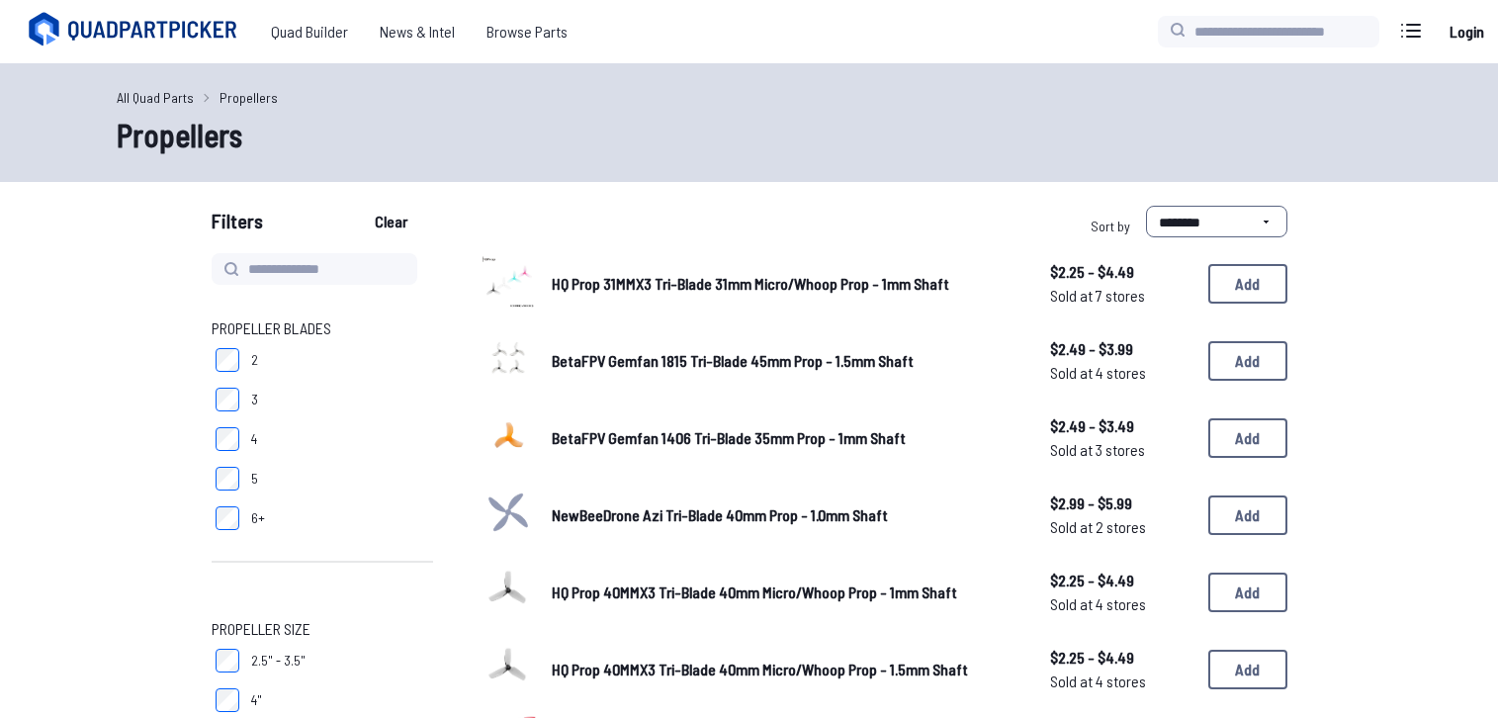
click at [788, 170] on div "All Quad Parts Propellers Propellers" at bounding box center [749, 122] width 1498 height 119
